Goal: Information Seeking & Learning: Learn about a topic

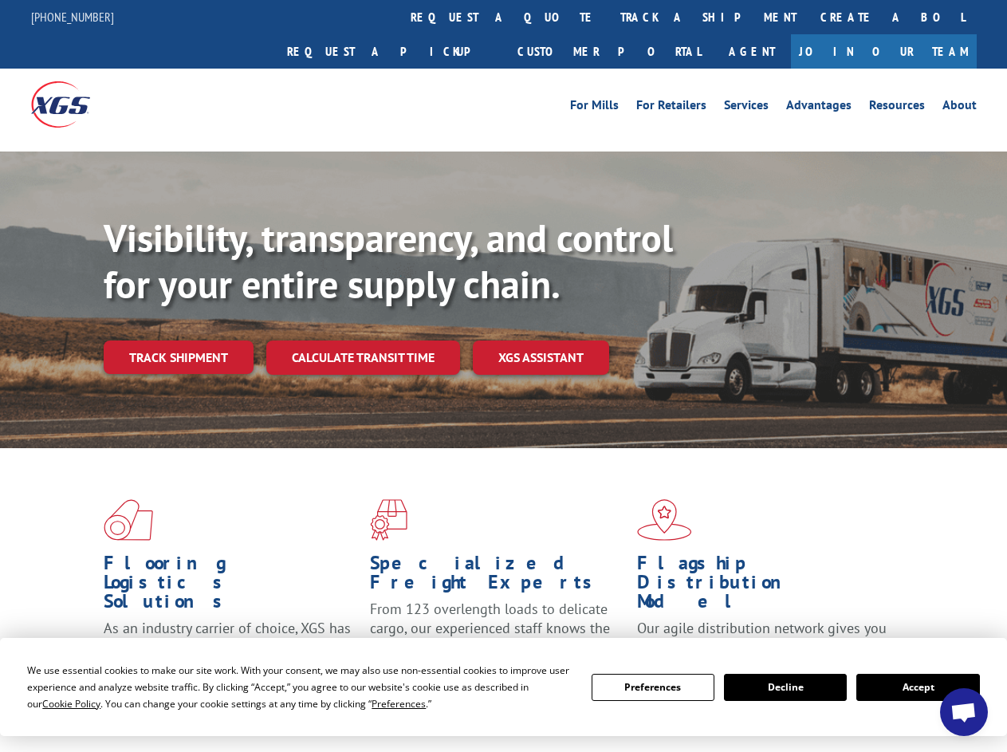
click at [503, 376] on div "Visibility, transparency, and control for your entire supply chain. Track shipm…" at bounding box center [555, 326] width 903 height 222
click at [56, 703] on span "Cookie Policy" at bounding box center [71, 704] width 58 height 14
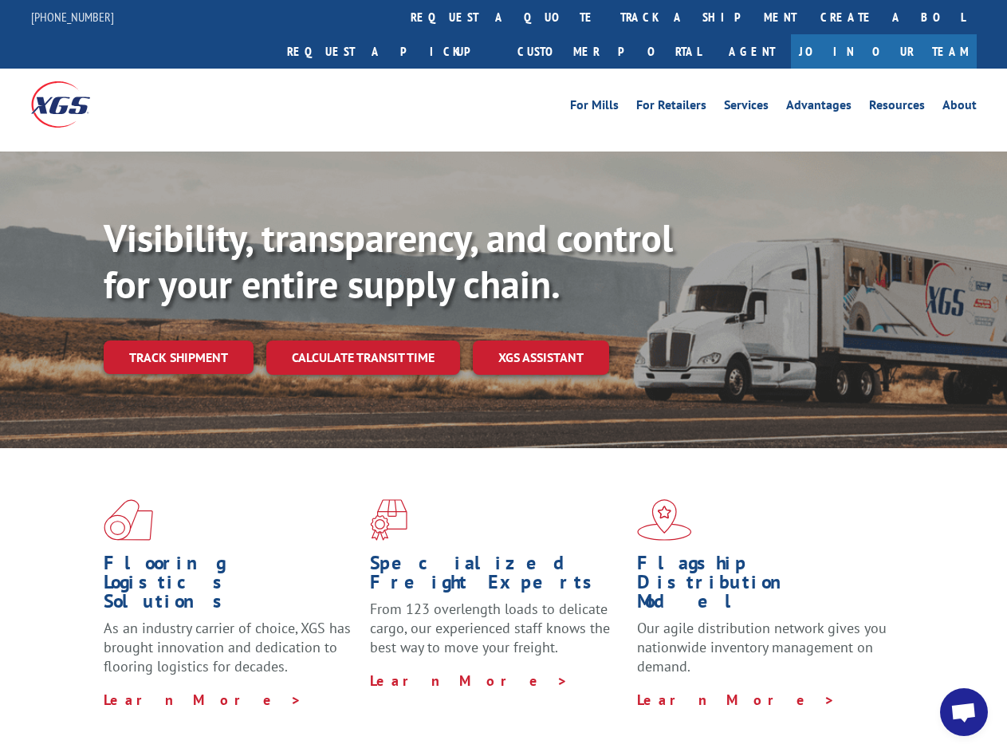
click at [384, 703] on div "Flooring Logistics Solutions As an industry carrier of choice, XGS has brought …" at bounding box center [503, 608] width 1007 height 321
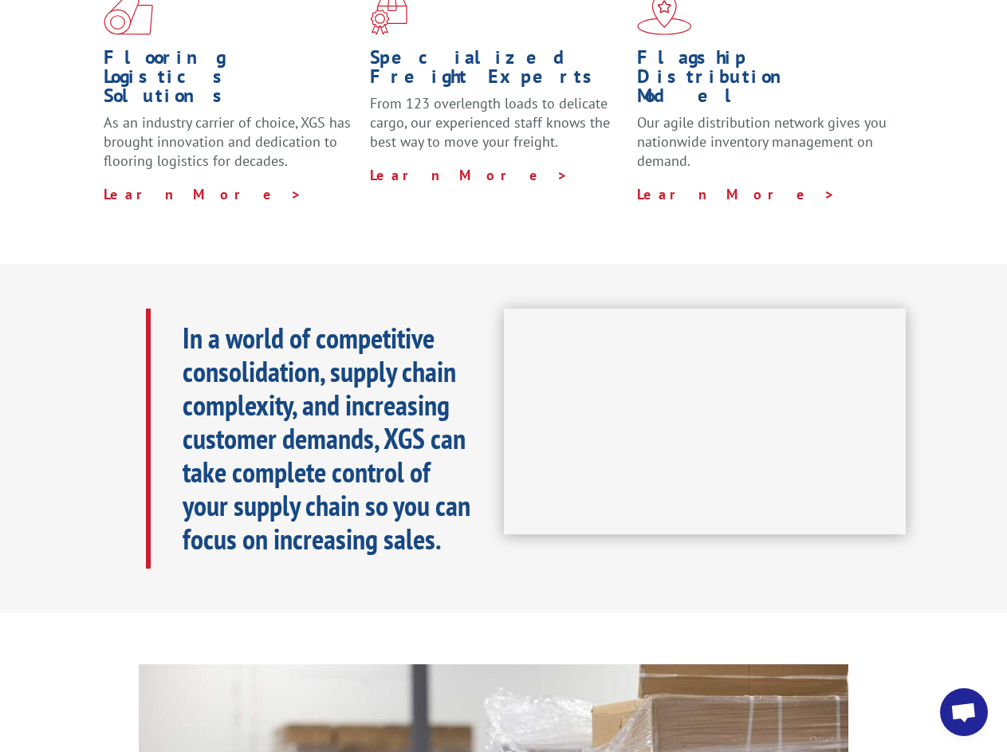
click at [504, 376] on iframe at bounding box center [705, 422] width 403 height 226
click at [456, 48] on h1 "Specialized Freight Experts" at bounding box center [497, 71] width 254 height 46
click at [557, 48] on h1 "Specialized Freight Experts" at bounding box center [497, 71] width 254 height 46
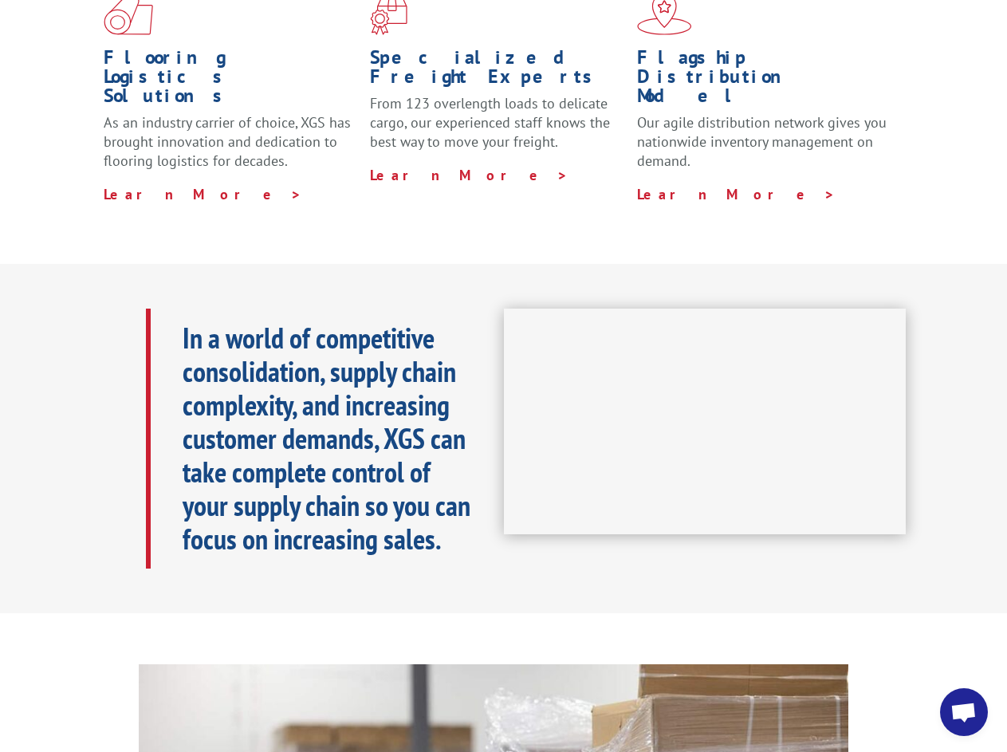
click at [656, 48] on h1 "Flagship Distribution Model" at bounding box center [764, 80] width 254 height 65
